Goal: Task Accomplishment & Management: Complete application form

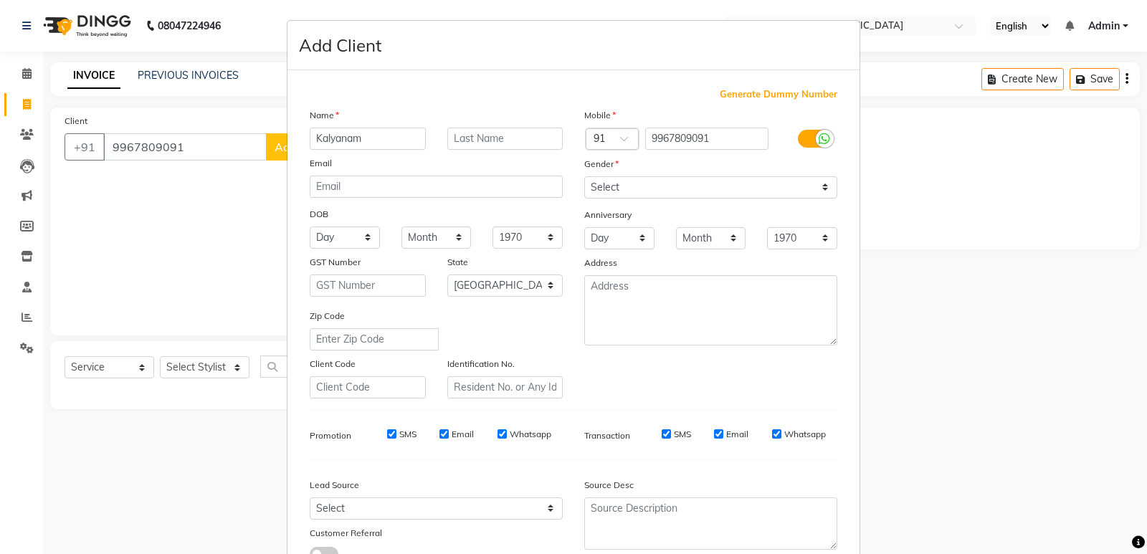
select select "533"
select select "service"
select select "22"
select select "[DEMOGRAPHIC_DATA]"
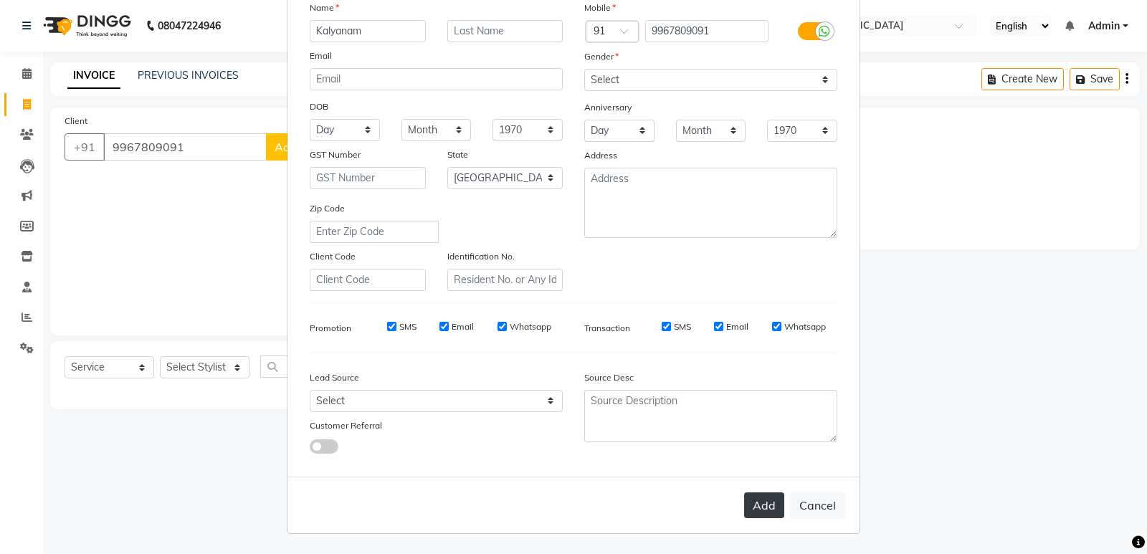
click at [756, 503] on button "Add" at bounding box center [764, 505] width 40 height 26
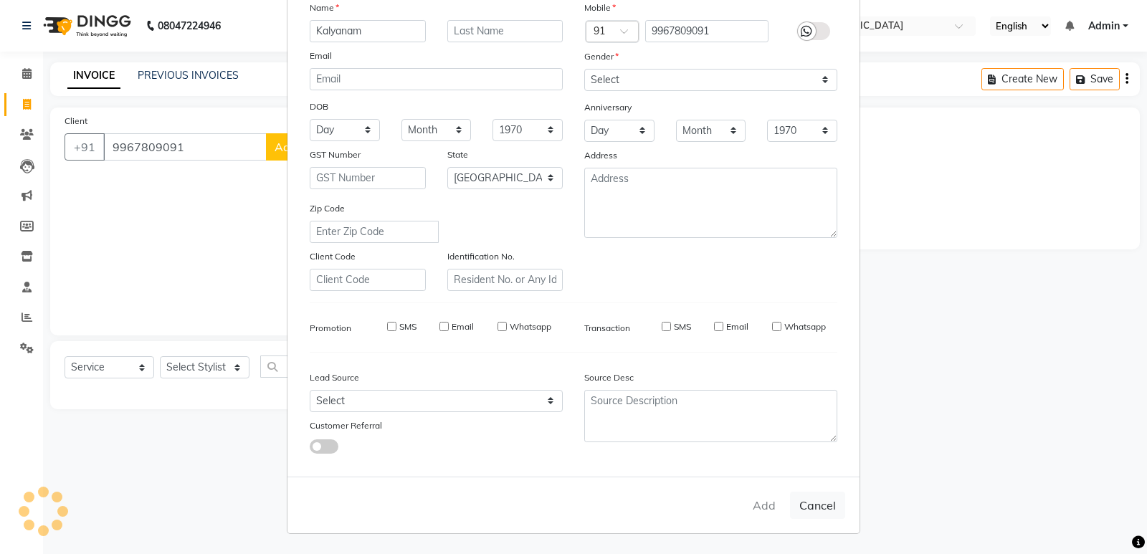
select select
select select "null"
select select
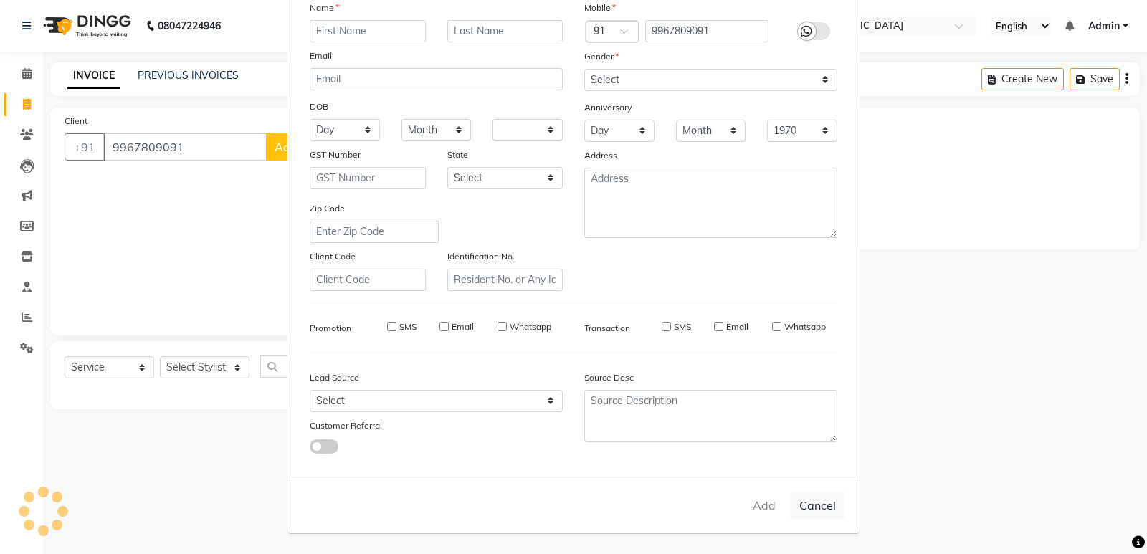
select select
checkbox input "false"
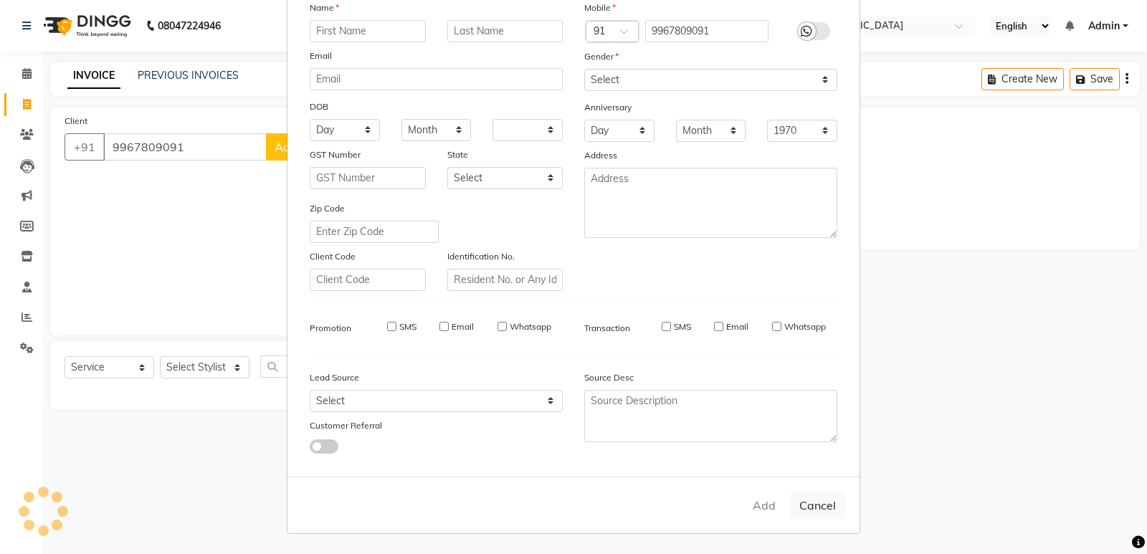
checkbox input "false"
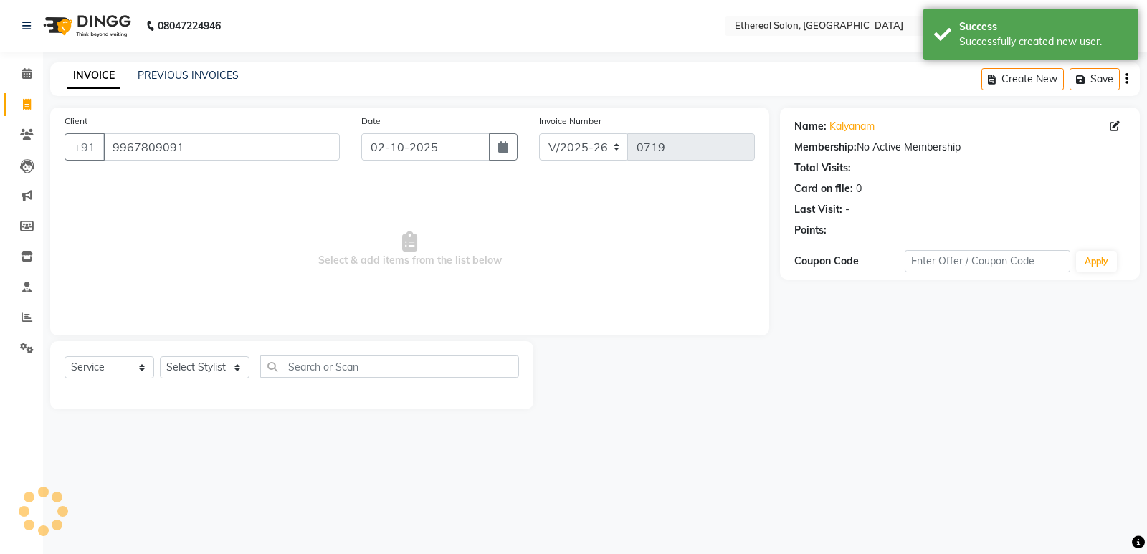
drag, startPoint x: 756, startPoint y: 503, endPoint x: 763, endPoint y: 503, distance: 7.9
click at [761, 503] on div "08047224946 Select Location × Ethereal Salon, Malad English ENGLISH Español الع…" at bounding box center [573, 277] width 1147 height 554
click at [32, 16] on link at bounding box center [29, 26] width 14 height 40
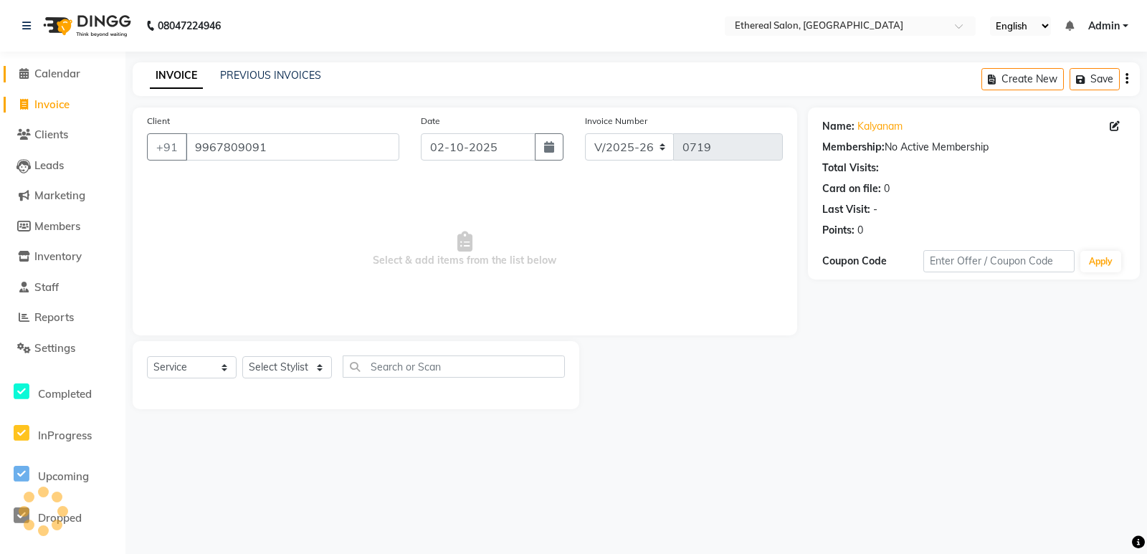
click at [30, 72] on span at bounding box center [24, 74] width 22 height 16
